Goal: Check status

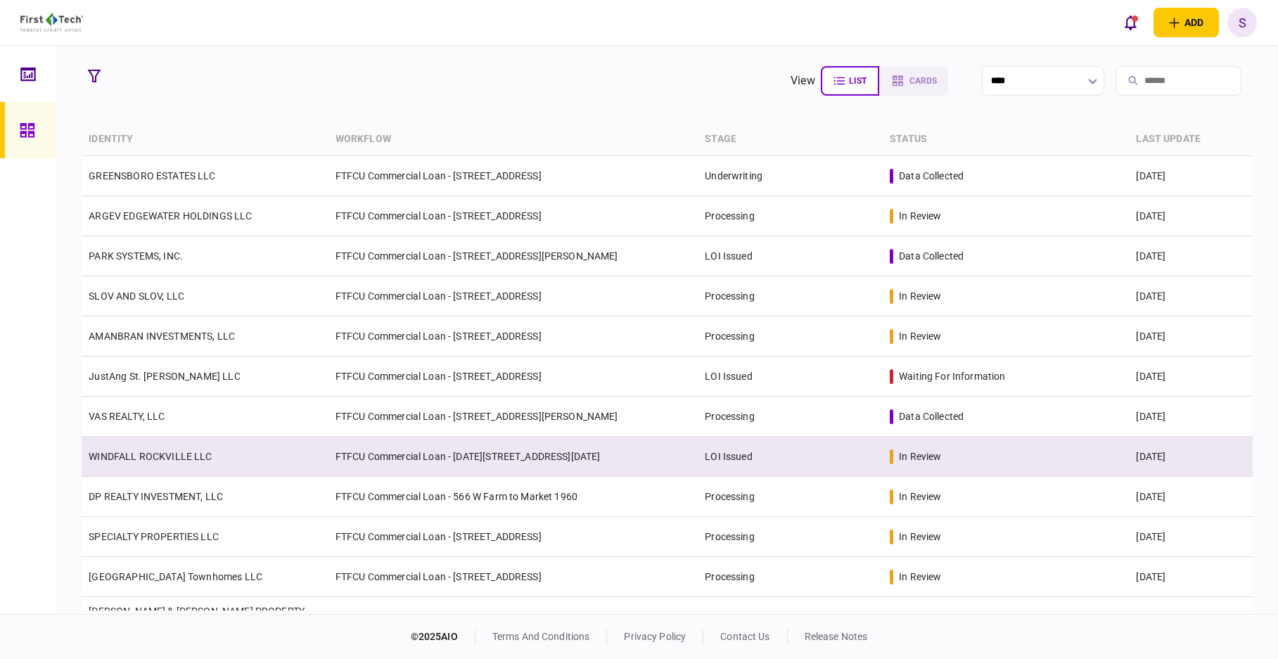
click at [665, 449] on td "FTFCU Commercial Loan - [DATE][STREET_ADDRESS][DATE]" at bounding box center [513, 457] width 370 height 40
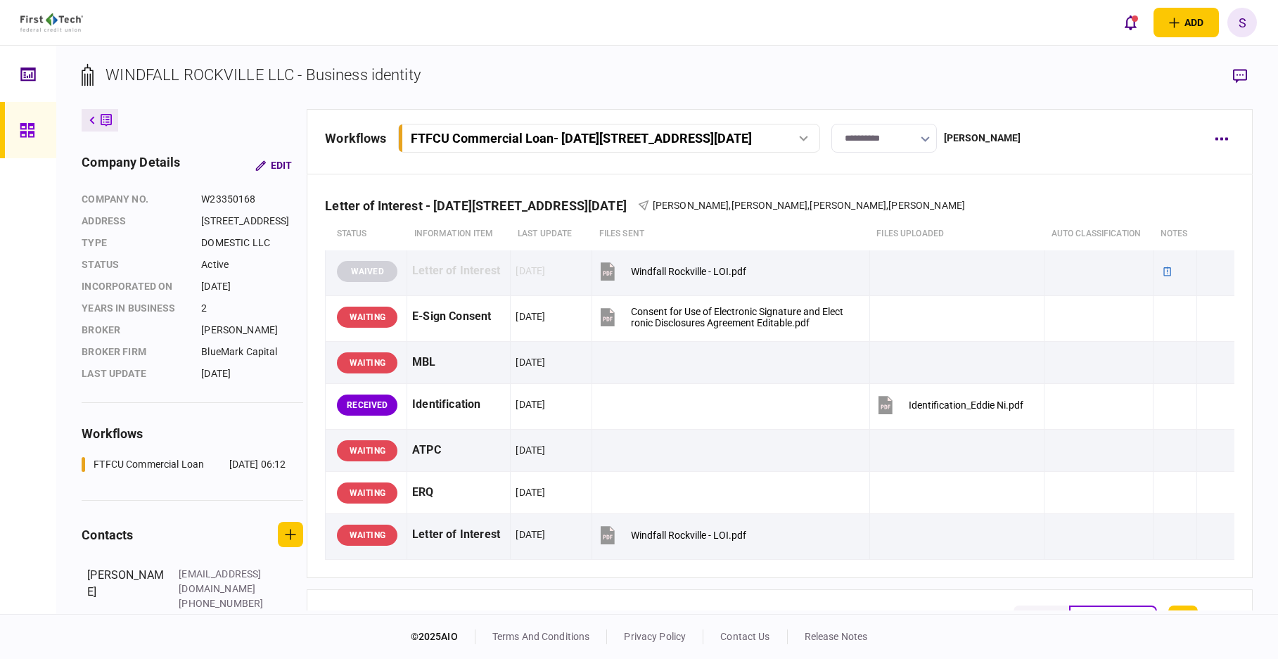
click at [36, 127] on div at bounding box center [31, 130] width 23 height 56
